Goal: Information Seeking & Learning: Learn about a topic

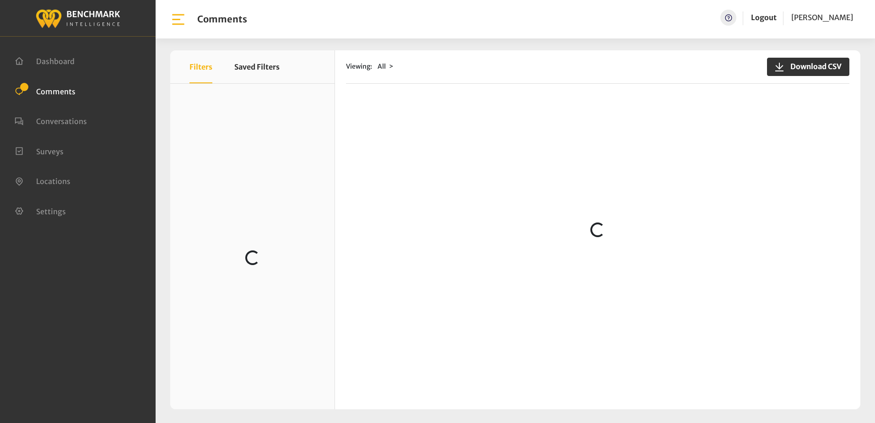
scroll to position [458, 0]
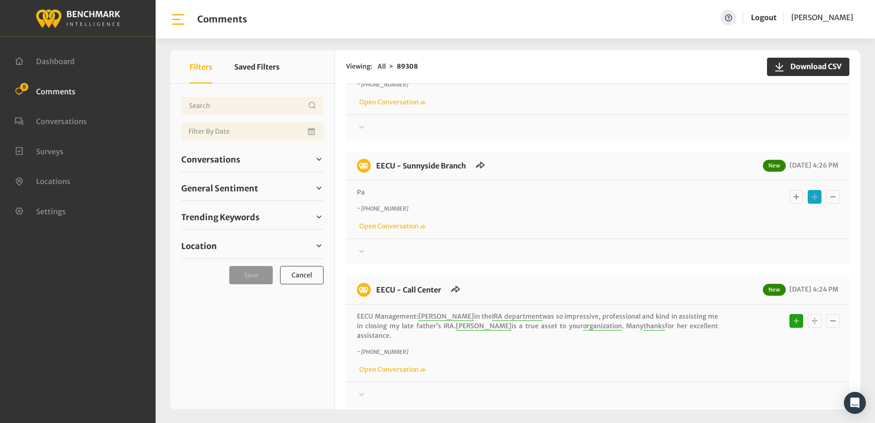
scroll to position [137, 0]
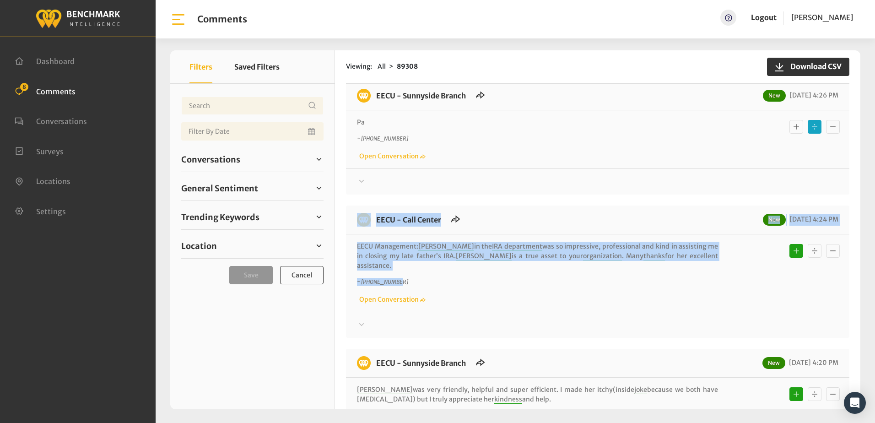
drag, startPoint x: 351, startPoint y: 222, endPoint x: 679, endPoint y: 276, distance: 332.3
click at [679, 276] on div "EECU - Call Center New [DATE] 4:24 PM EECU Management: [PERSON_NAME] in the IRA…" at bounding box center [598, 272] width 504 height 132
drag, startPoint x: 679, startPoint y: 276, endPoint x: 597, endPoint y: 251, distance: 86.0
copy div "EECU - Call Center New [DATE] 4:24 PM EECU Management: [PERSON_NAME] in the IRA…"
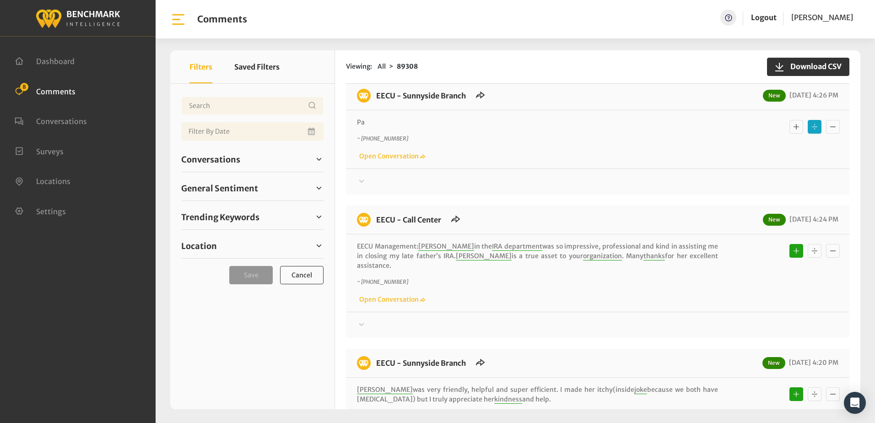
drag, startPoint x: 489, startPoint y: 182, endPoint x: 486, endPoint y: 178, distance: 5.0
click at [489, 182] on div at bounding box center [598, 181] width 482 height 11
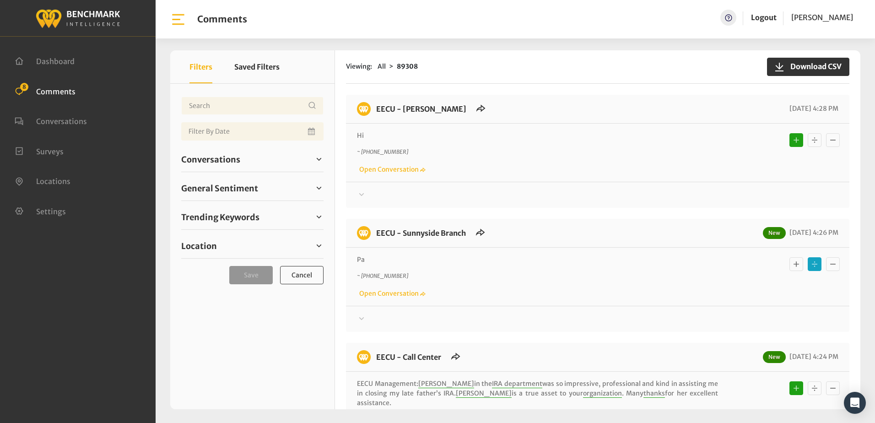
click at [563, 167] on div "~ [PHONE_NUMBER] Open Conversation" at bounding box center [598, 161] width 482 height 27
